Goal: Information Seeking & Learning: Compare options

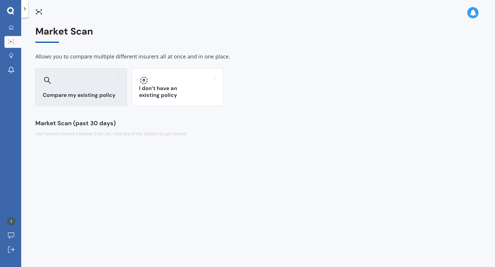
click at [75, 80] on div at bounding box center [81, 80] width 77 height 9
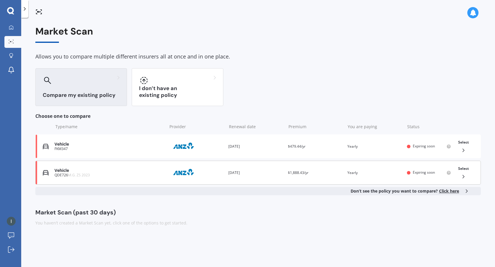
click at [128, 168] on div "Vehicle" at bounding box center [110, 170] width 110 height 5
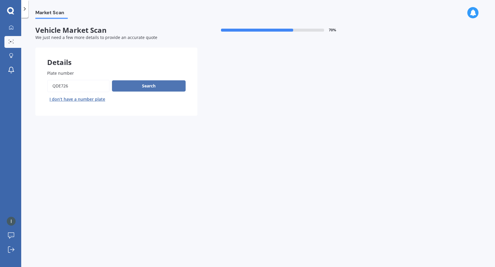
click at [139, 86] on button "Search" at bounding box center [149, 85] width 74 height 11
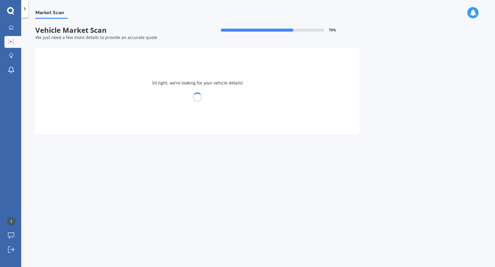
select select "12"
select select "05"
select select "1996"
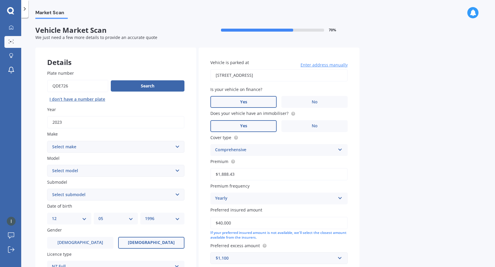
click at [129, 148] on select "Select make AC ALFA ROMEO ASTON MARTIN AUDI AUSTIN BEDFORD Bentley BMW BYD CADI…" at bounding box center [115, 147] width 137 height 12
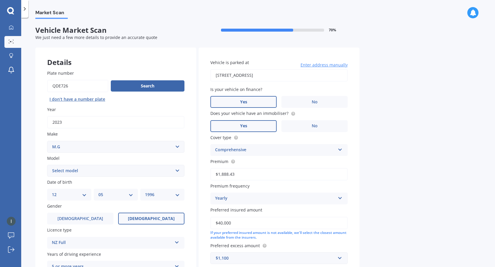
click at [81, 165] on div "Model Select model HS" at bounding box center [115, 166] width 137 height 22
click at [81, 172] on select "Select model HS" at bounding box center [115, 171] width 137 height 12
click at [73, 148] on select "Select make AC ALFA ROMEO ASTON MARTIN AUDI AUSTIN BEDFORD Bentley BMW BYD CADI…" at bounding box center [115, 147] width 137 height 12
select select "M.G."
click at [69, 170] on select "Select model HS" at bounding box center [115, 171] width 137 height 12
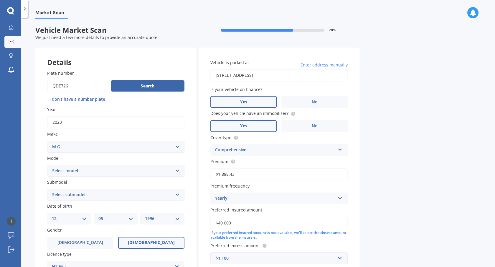
select select "ZS"
click at [70, 199] on select "Select submodel (All) Essence EV Excite 1.5 Excite 1.5/4AT Excite EV Long Range…" at bounding box center [115, 194] width 137 height 12
select select "EXCITE EV"
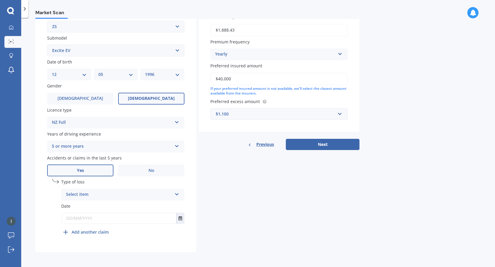
scroll to position [146, 0]
click at [94, 195] on div "Select item" at bounding box center [119, 193] width 106 height 7
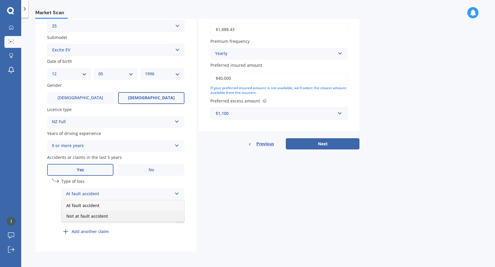
click at [93, 216] on span "Not at fault accident" at bounding box center [87, 216] width 42 height 6
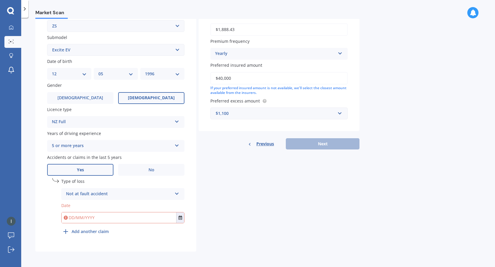
click at [93, 216] on input "text" at bounding box center [119, 217] width 115 height 11
click at [181, 220] on button "Select date" at bounding box center [180, 217] width 8 height 11
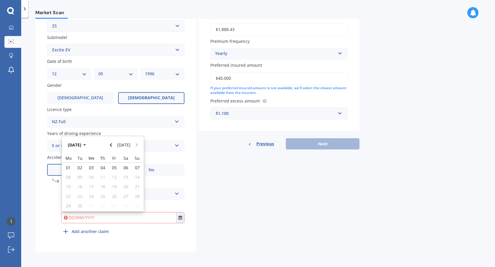
click at [222, 175] on div "Details Plate number Search I don’t have a number plate Year 2023 Make Select m…" at bounding box center [197, 77] width 324 height 348
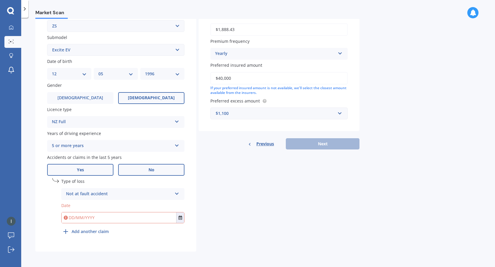
click at [154, 167] on span "No" at bounding box center [152, 169] width 6 height 5
click at [0, 0] on input "No" at bounding box center [0, 0] width 0 height 0
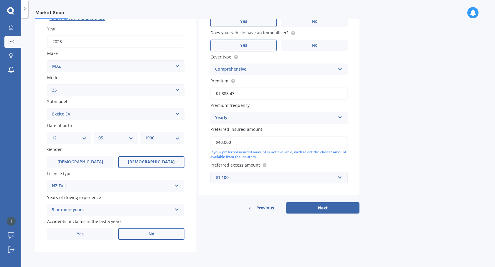
scroll to position [82, 0]
click at [87, 229] on label "Yes" at bounding box center [80, 234] width 66 height 12
click at [0, 0] on input "Yes" at bounding box center [0, 0] width 0 height 0
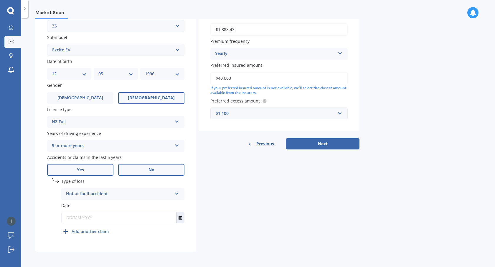
click at [124, 165] on label "No" at bounding box center [151, 170] width 66 height 12
click at [0, 0] on input "No" at bounding box center [0, 0] width 0 height 0
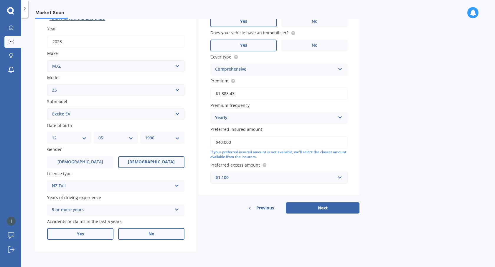
click at [92, 230] on label "Yes" at bounding box center [80, 234] width 66 height 12
click at [0, 0] on input "Yes" at bounding box center [0, 0] width 0 height 0
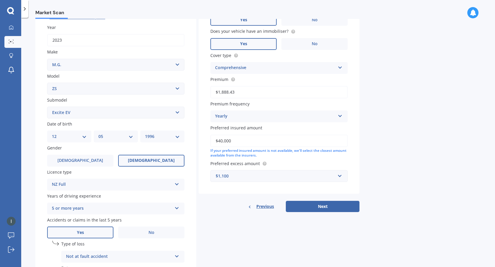
scroll to position [146, 0]
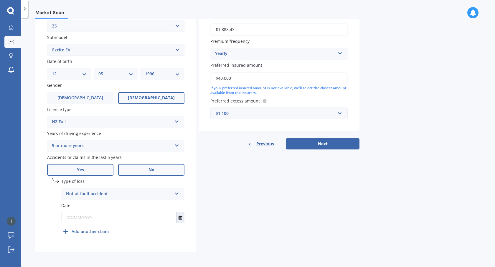
click at [142, 167] on label "No" at bounding box center [151, 170] width 66 height 12
click at [0, 0] on input "No" at bounding box center [0, 0] width 0 height 0
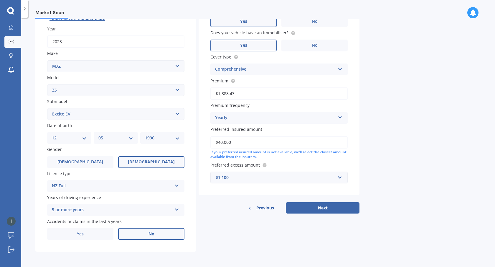
scroll to position [82, 0]
click at [80, 236] on span "Yes" at bounding box center [80, 233] width 7 height 5
click at [0, 0] on input "Yes" at bounding box center [0, 0] width 0 height 0
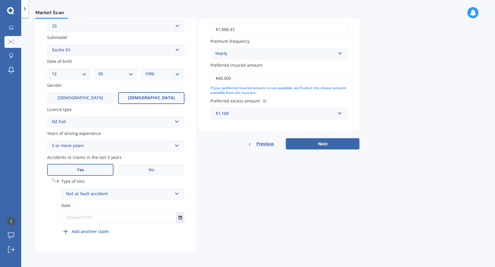
click at [119, 220] on input "text" at bounding box center [119, 217] width 115 height 11
click at [181, 214] on button "Select date" at bounding box center [180, 217] width 8 height 11
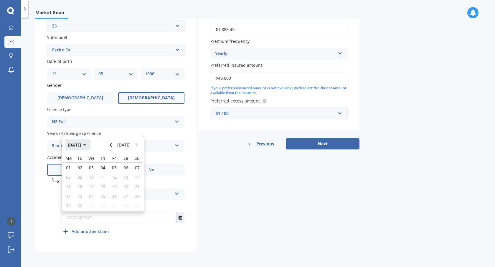
click at [87, 149] on button "Sep 2025" at bounding box center [77, 144] width 25 height 11
click at [117, 141] on button "Today" at bounding box center [124, 144] width 18 height 11
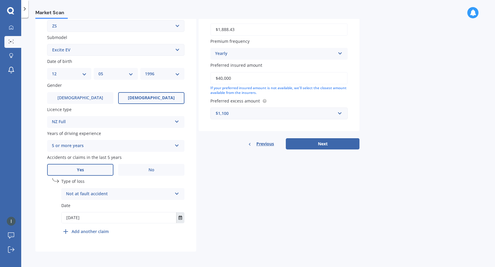
click at [184, 214] on button "Select date" at bounding box center [180, 217] width 8 height 11
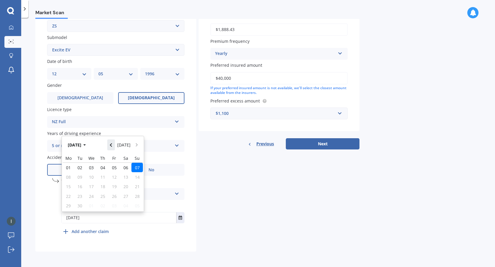
click at [114, 148] on button "Navigate back" at bounding box center [111, 144] width 8 height 11
click at [114, 148] on button "Navigate back" at bounding box center [111, 142] width 8 height 11
click at [82, 144] on button "May 2025" at bounding box center [77, 144] width 25 height 11
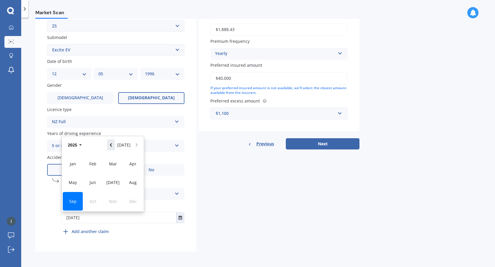
click at [112, 146] on icon "Navigate back" at bounding box center [111, 145] width 3 height 4
click at [68, 202] on div "Sep" at bounding box center [73, 201] width 20 height 19
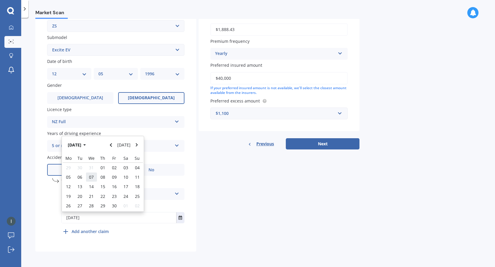
click at [90, 179] on span "07" at bounding box center [91, 177] width 5 height 6
type input "07/09/2022"
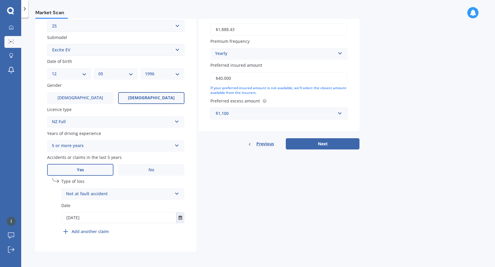
click at [252, 184] on div "Details Plate number Search I don’t have a number plate Year 2023 Make Select m…" at bounding box center [197, 77] width 324 height 348
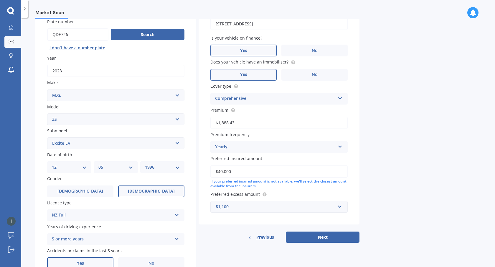
scroll to position [69, 0]
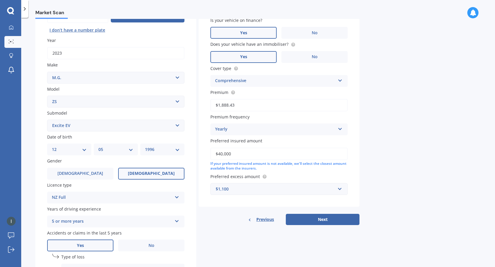
click at [243, 158] on input "$40,000" at bounding box center [279, 153] width 137 height 12
drag, startPoint x: 239, startPoint y: 157, endPoint x: 197, endPoint y: 154, distance: 42.6
click at [197, 154] on div "Details Plate number Search I don’t have a number plate Year 2023 Make Select m…" at bounding box center [197, 152] width 324 height 348
click at [297, 219] on button "Next" at bounding box center [323, 219] width 74 height 11
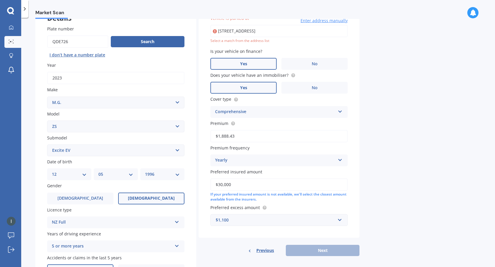
scroll to position [40, 0]
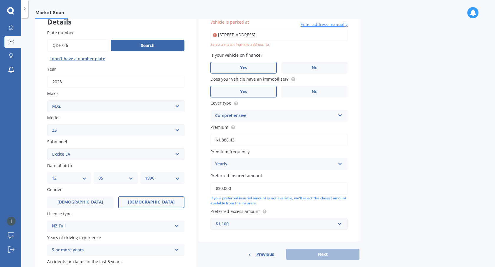
click at [365, 62] on div "Market Scan Vehicle Market Scan 70 % We just need a few more details to provide…" at bounding box center [258, 143] width 474 height 249
drag, startPoint x: 243, startPoint y: 187, endPoint x: 185, endPoint y: 196, distance: 58.7
click at [185, 196] on div "Details Plate number Search I don’t have a number plate Year 2023 Make Select m…" at bounding box center [197, 181] width 324 height 348
click at [245, 189] on input "$30,000" at bounding box center [279, 188] width 137 height 12
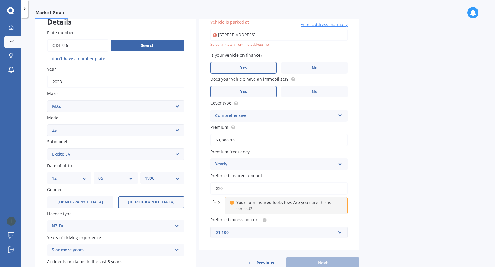
type input "$3"
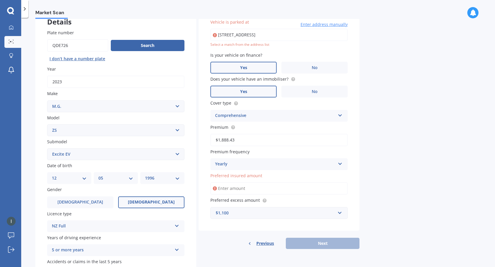
click at [390, 180] on div "Market Scan Vehicle Market Scan 70 % We just need a few more details to provide…" at bounding box center [258, 143] width 474 height 249
click at [228, 190] on input "Preferred insured amount" at bounding box center [279, 188] width 137 height 12
type input "$3"
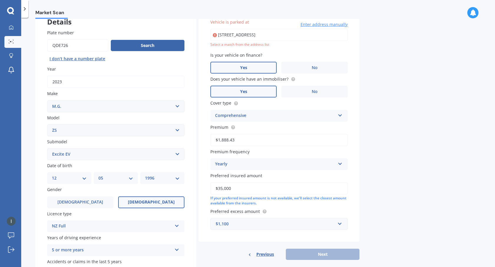
type input "$35,000"
click at [415, 198] on div "Market Scan Vehicle Market Scan 70 % We just need a few more details to provide…" at bounding box center [258, 143] width 474 height 249
click at [270, 39] on input "94 Urlich Drive, Ranui, Auckland 0612" at bounding box center [279, 35] width 137 height 12
type input "94 Urlich Drive, Ranui, Auckland 0612"
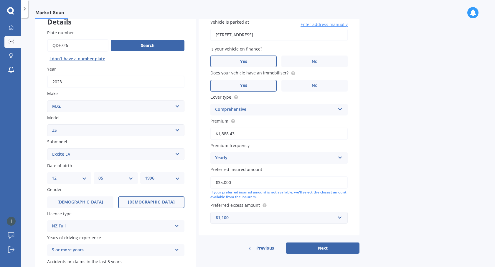
click at [371, 113] on div "Market Scan Vehicle Market Scan 70 % We just need a few more details to provide…" at bounding box center [258, 143] width 474 height 249
click at [302, 246] on button "Next" at bounding box center [323, 247] width 74 height 11
select select "12"
select select "05"
select select "1996"
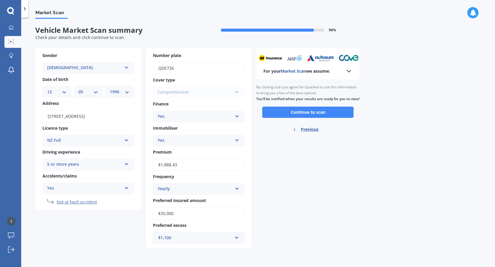
scroll to position [0, 0]
click at [311, 116] on button "Continue to scan" at bounding box center [307, 111] width 91 height 11
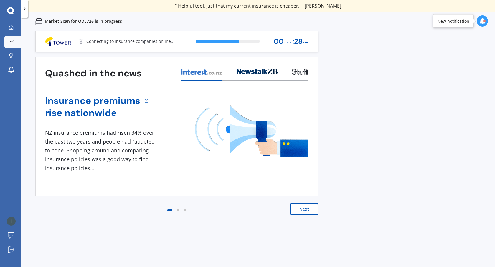
click at [304, 207] on button "Next" at bounding box center [304, 209] width 28 height 12
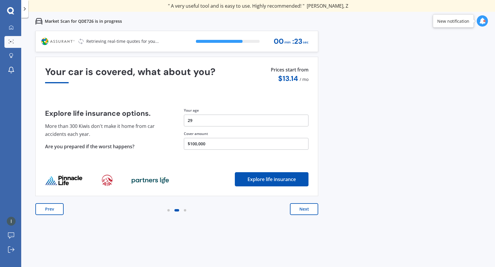
click at [297, 206] on button "Next" at bounding box center [304, 209] width 28 height 12
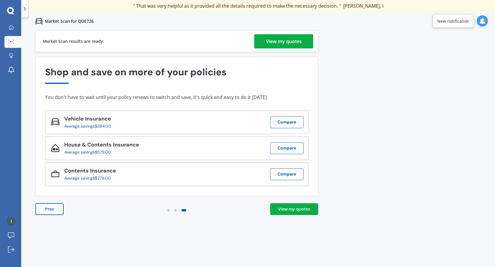
click at [291, 204] on link "View my quotes" at bounding box center [294, 209] width 48 height 12
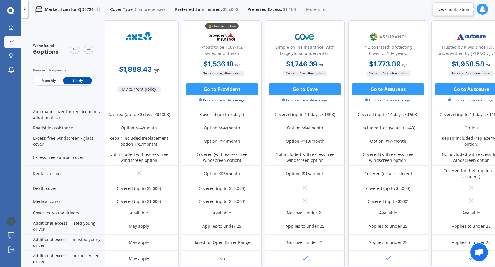
scroll to position [261, 6]
